Goal: Task Accomplishment & Management: Complete application form

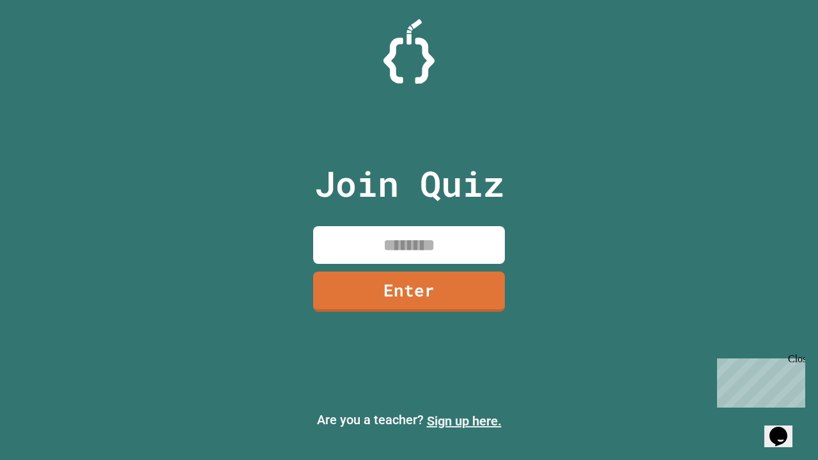
click at [464, 421] on link "Sign up here." at bounding box center [464, 420] width 75 height 15
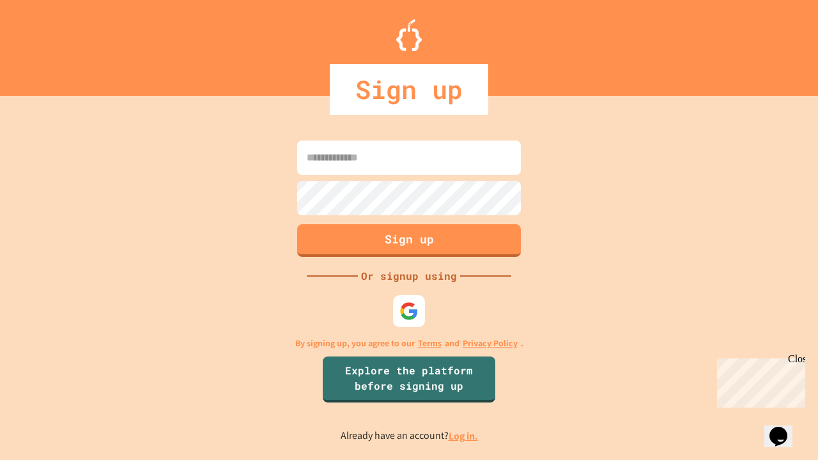
click at [464, 436] on link "Log in." at bounding box center [462, 435] width 29 height 13
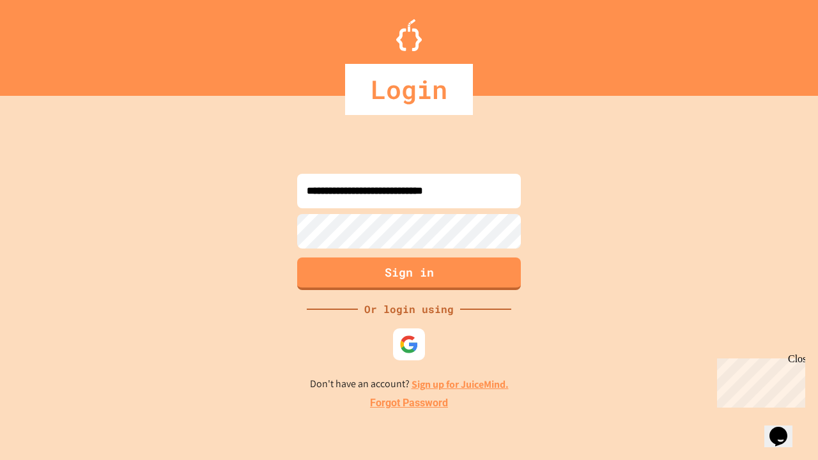
type input "**********"
